Goal: Book appointment/travel/reservation

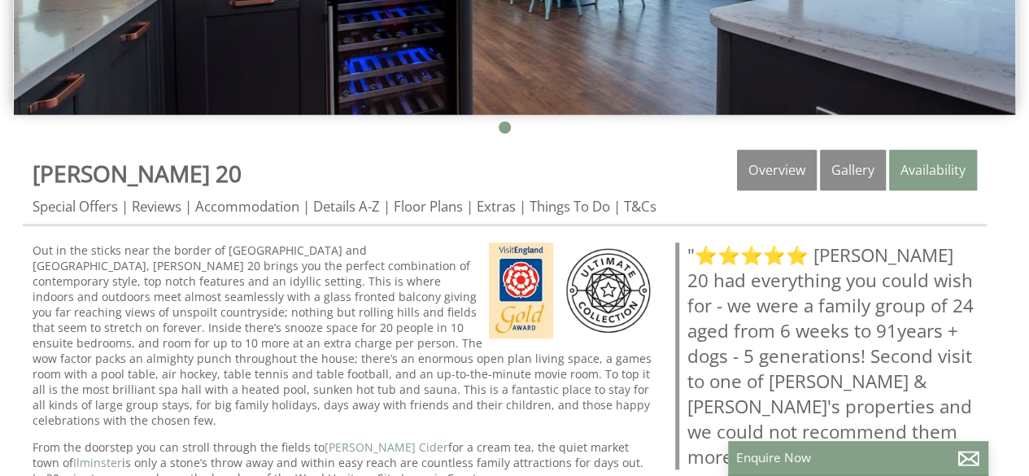
scroll to position [833, 0]
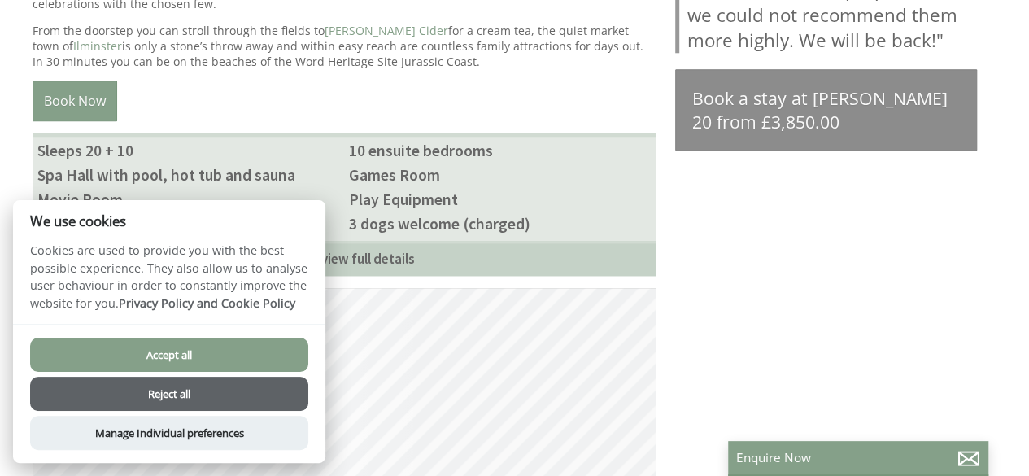
click at [833, 316] on div "Properties Churchill 20 Overview Gallery Availability Special Offers Reviews Ac…" at bounding box center [505, 262] width 964 height 1058
click at [251, 338] on button "Accept all" at bounding box center [169, 355] width 278 height 34
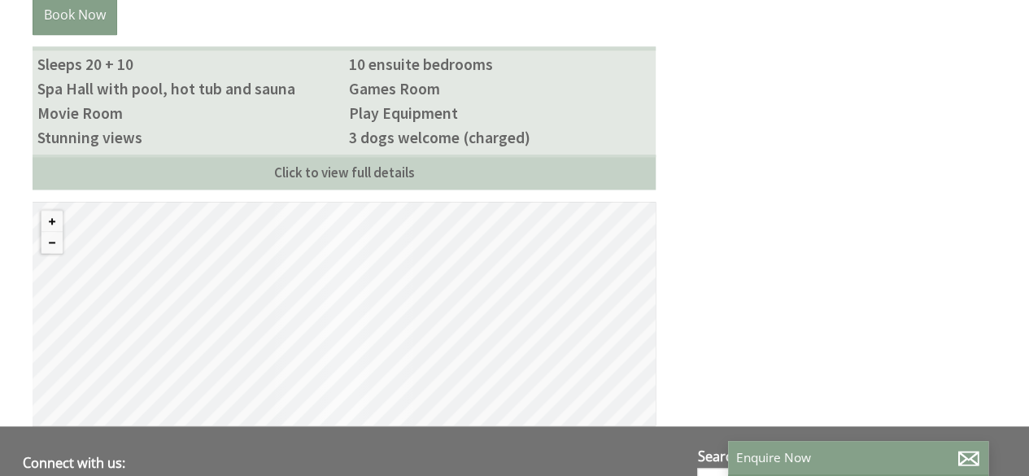
scroll to position [923, 0]
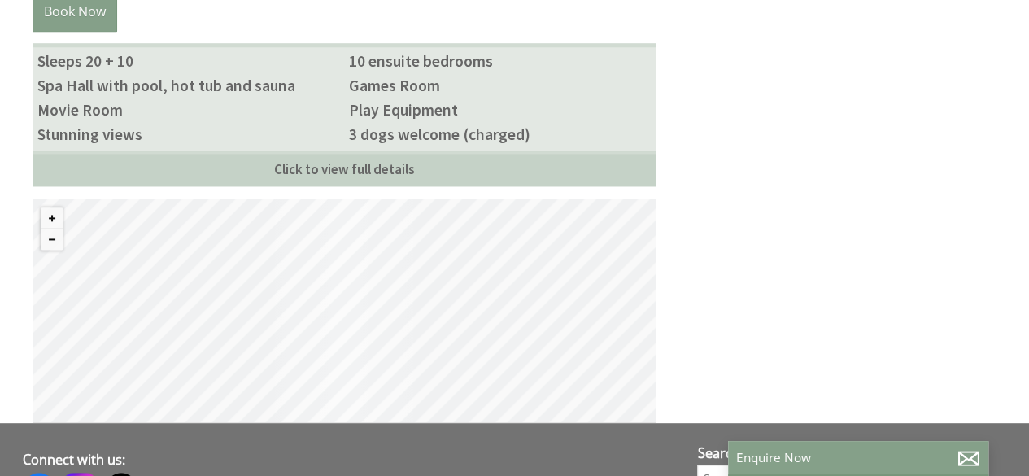
click at [529, 367] on div "© MapTiler © OpenStreetMap contributors" at bounding box center [344, 311] width 623 height 224
click at [501, 199] on div "© MapTiler © OpenStreetMap contributors" at bounding box center [344, 311] width 623 height 224
click at [445, 238] on div "© MapTiler © OpenStreetMap contributors" at bounding box center [344, 311] width 623 height 224
click at [458, 333] on div "© MapTiler © OpenStreetMap contributors" at bounding box center [344, 311] width 623 height 224
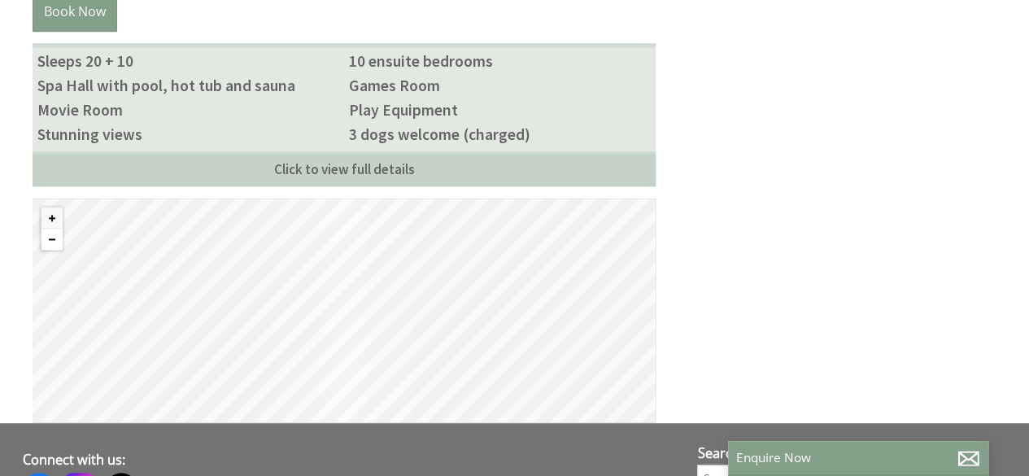
click at [48, 229] on button "Zoom out" at bounding box center [51, 239] width 21 height 21
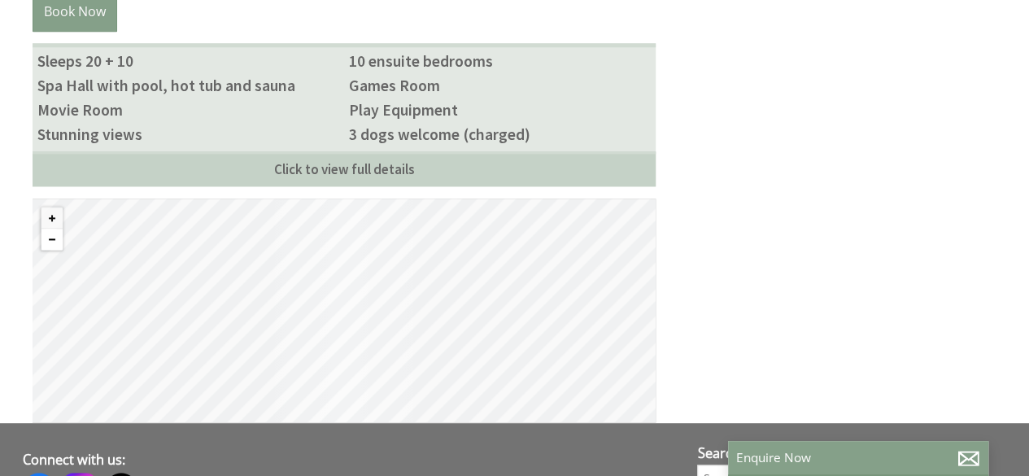
click at [48, 229] on button "Zoom out" at bounding box center [51, 239] width 21 height 21
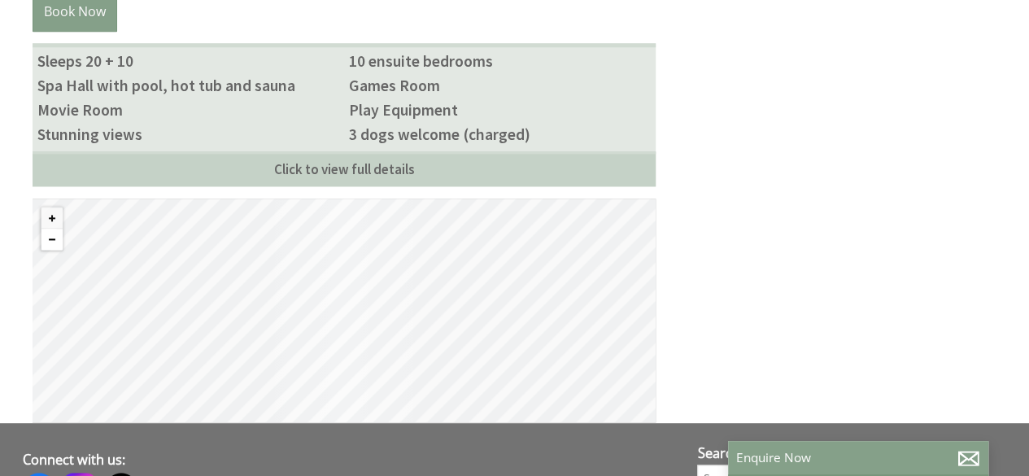
click at [48, 229] on button "Zoom out" at bounding box center [51, 239] width 21 height 21
click at [52, 207] on button "Zoom in" at bounding box center [51, 217] width 21 height 21
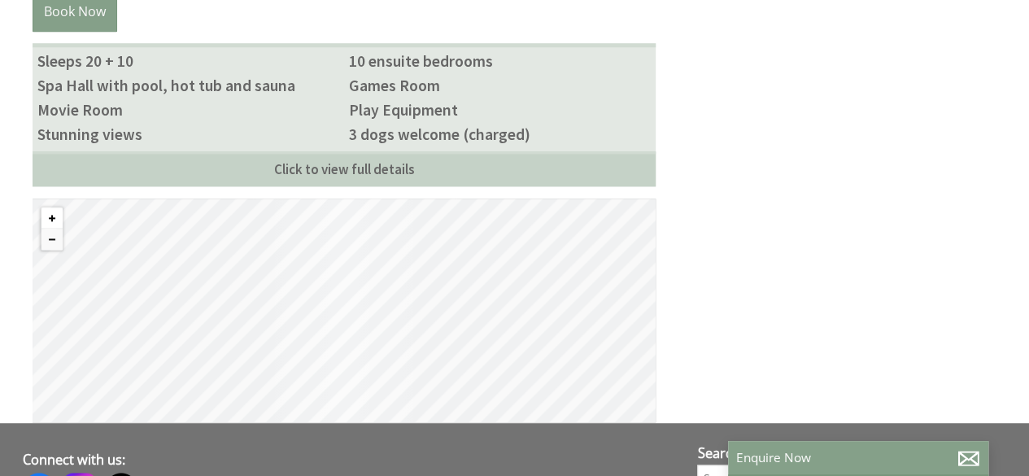
click at [52, 207] on button "Zoom in" at bounding box center [51, 217] width 21 height 21
